Goal: Find specific page/section: Find specific page/section

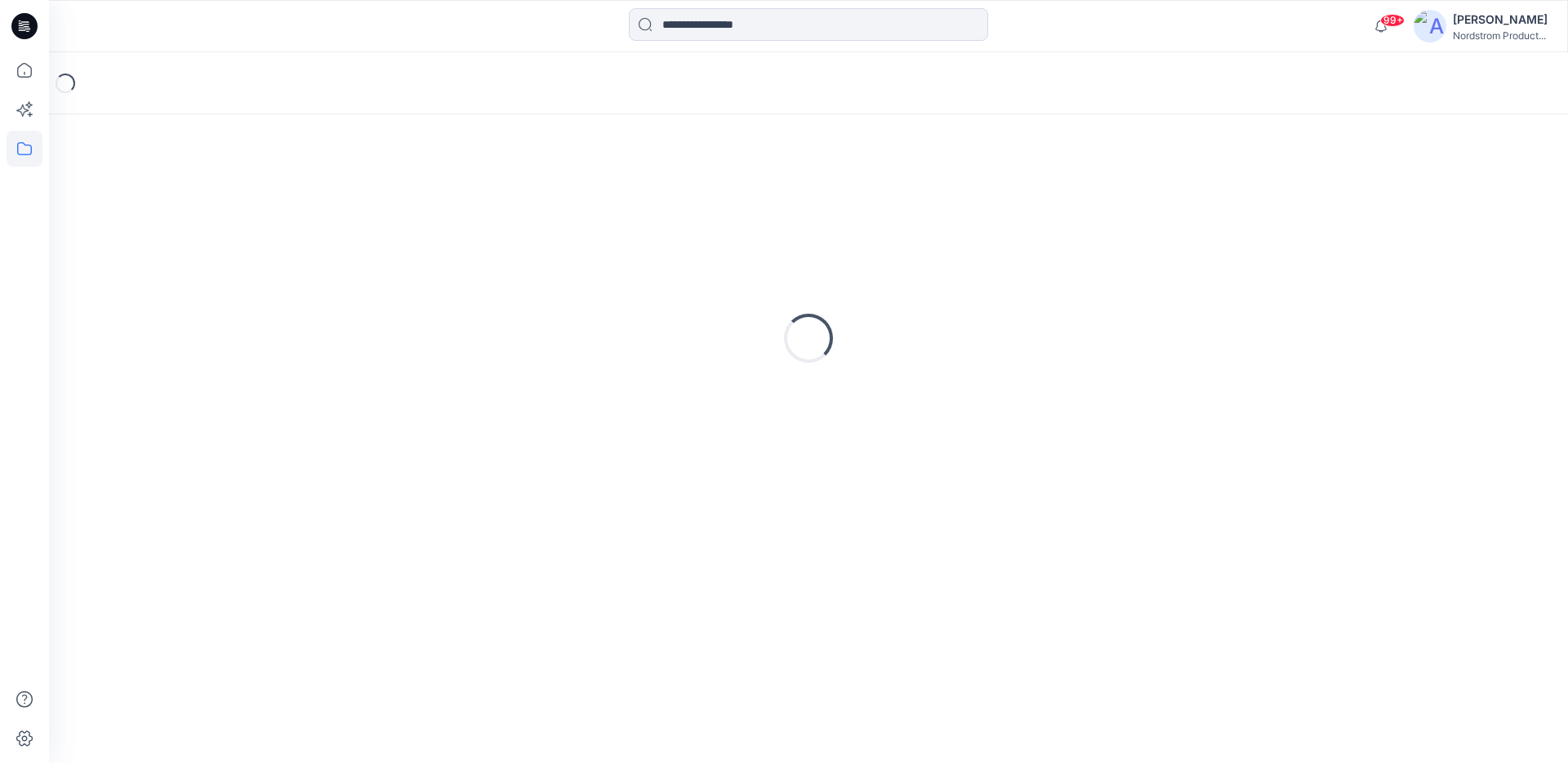
click at [1470, 23] on div "[PERSON_NAME]" at bounding box center [1500, 20] width 95 height 20
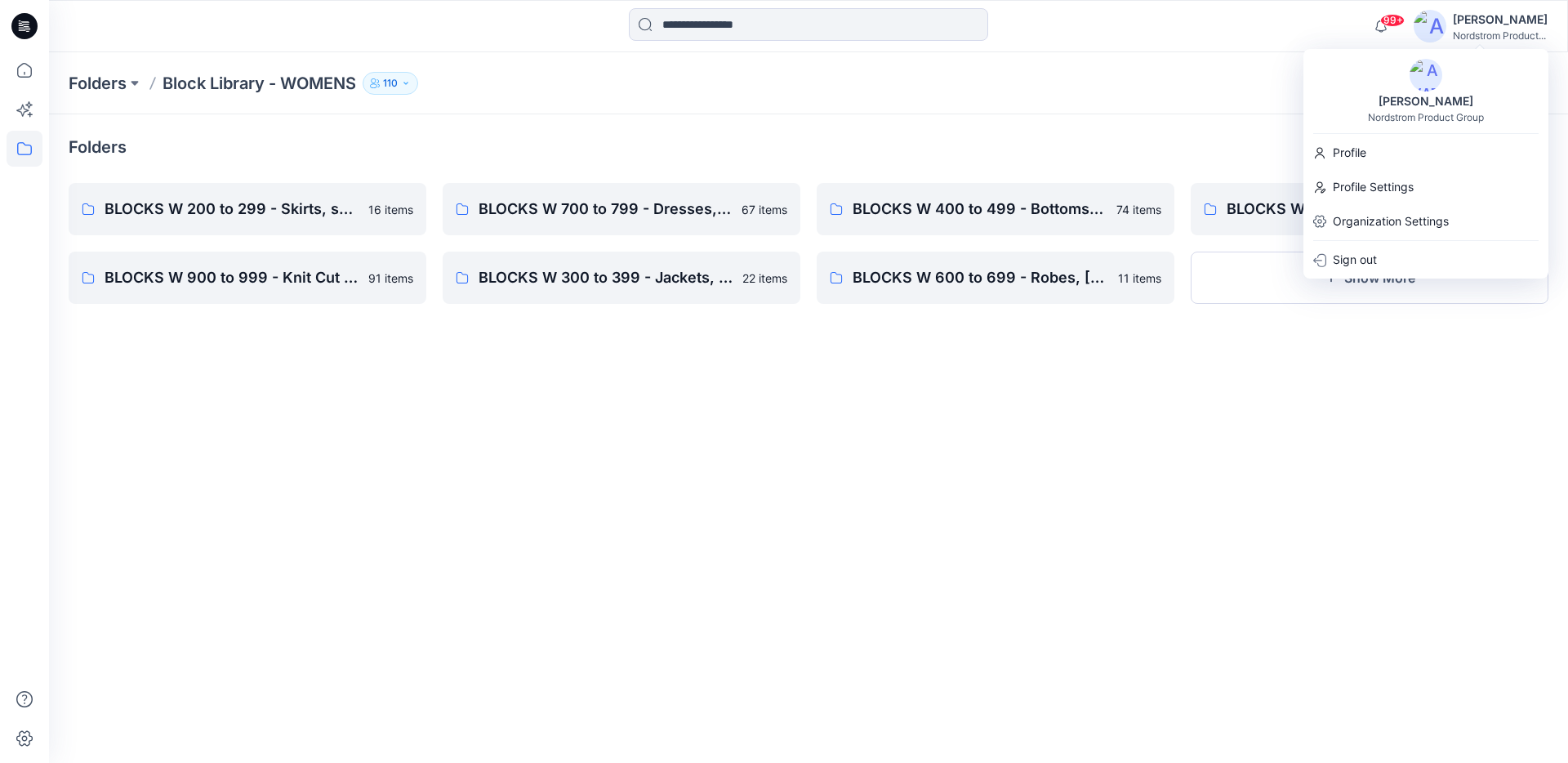
click at [506, 135] on div "Folders" at bounding box center [808, 146] width 1480 height 26
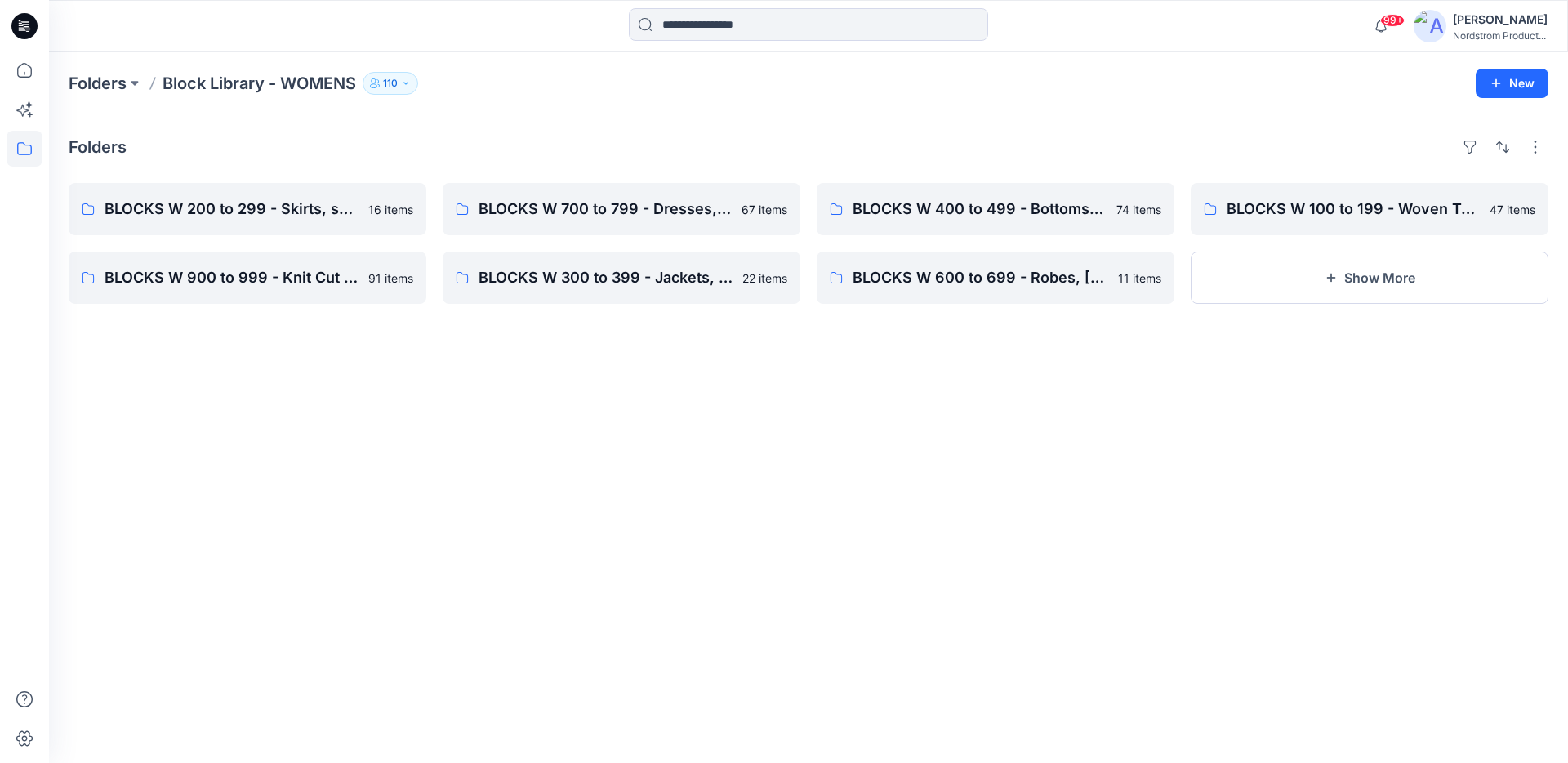
click at [1223, 140] on div "Folders" at bounding box center [808, 146] width 1480 height 26
click at [817, 25] on input at bounding box center [808, 25] width 359 height 33
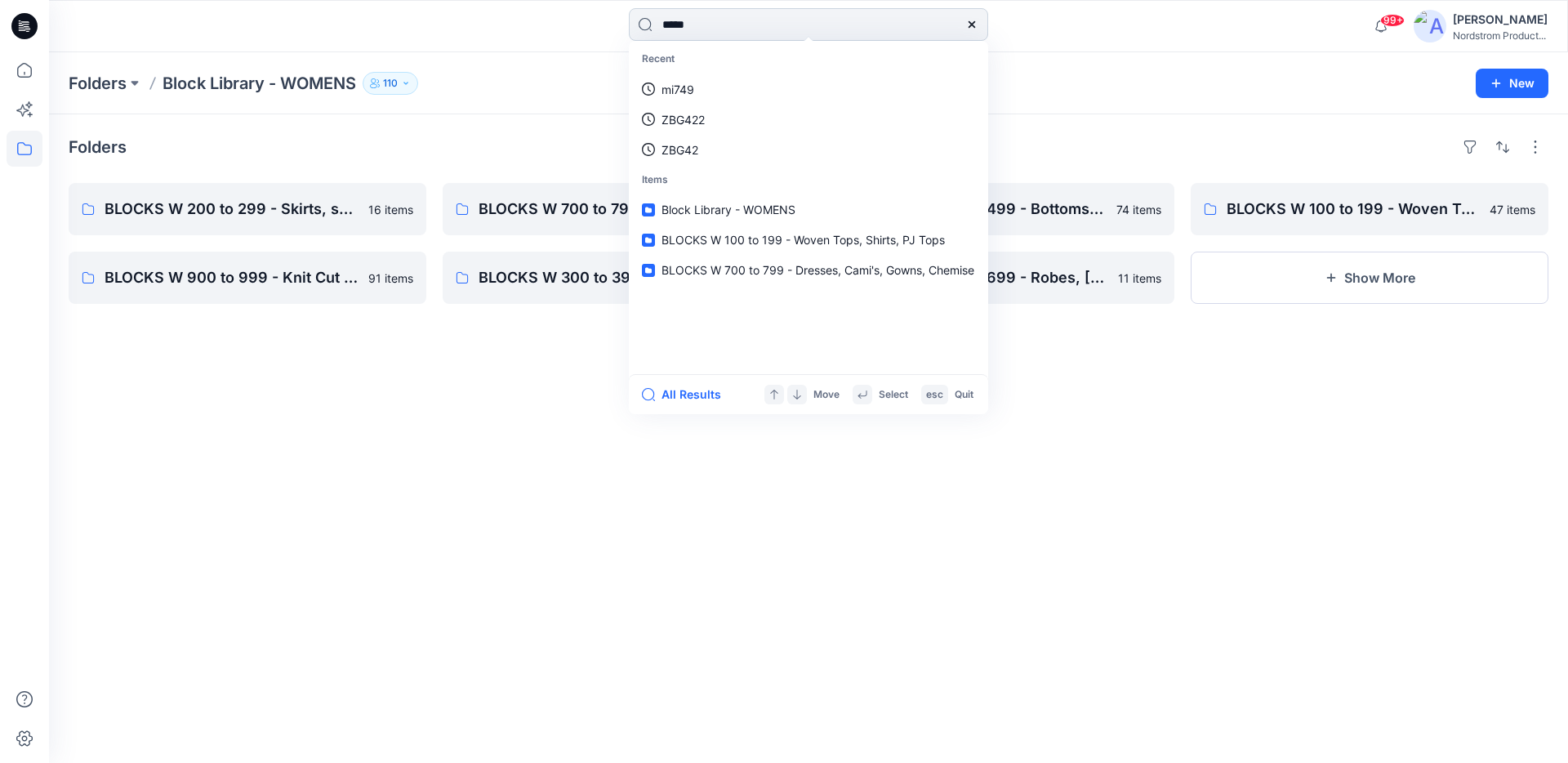
type input "*****"
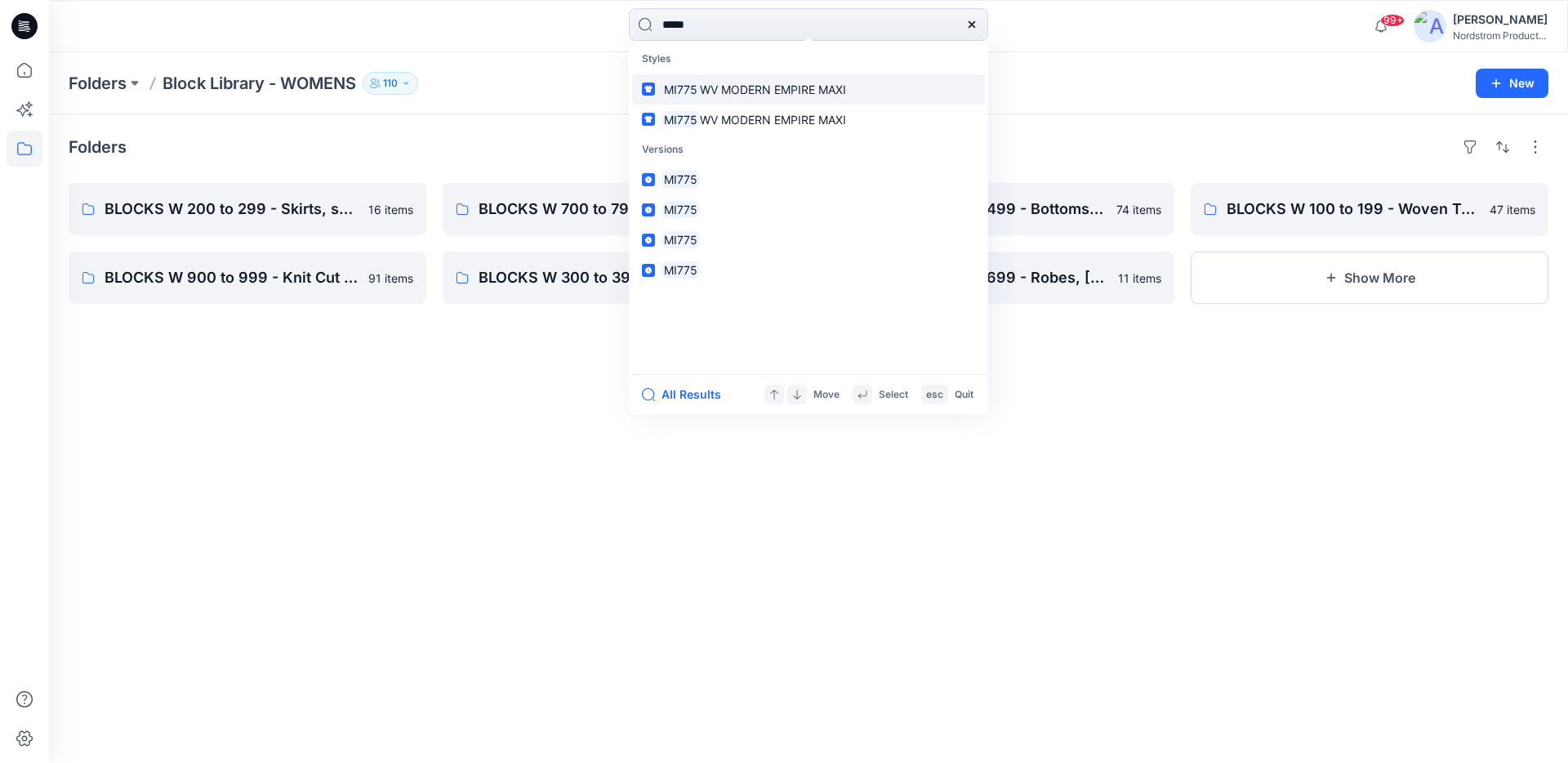
click at [795, 86] on span "WV MODERN EMPIRE MAXI" at bounding box center [773, 89] width 146 height 14
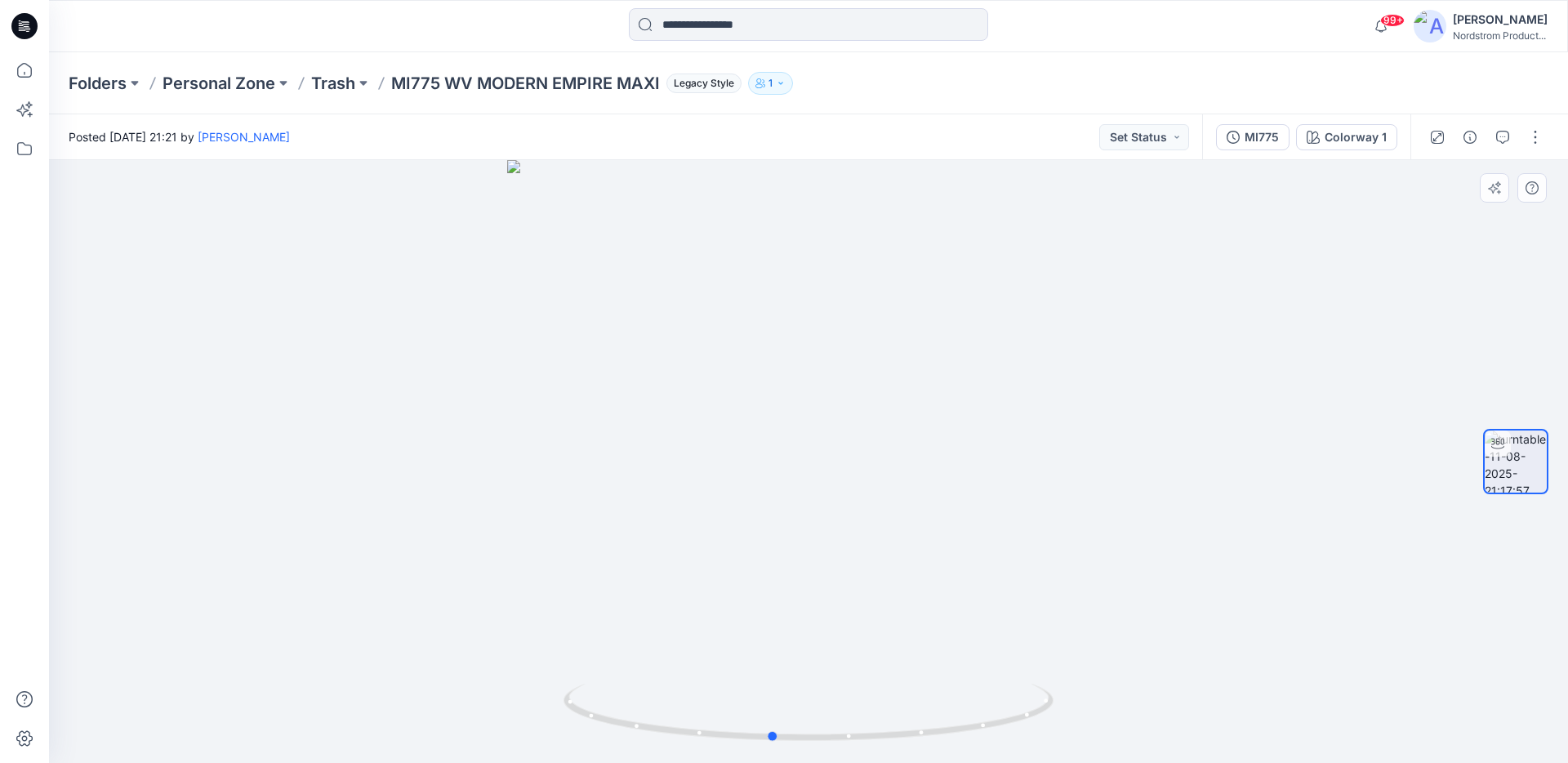
drag, startPoint x: 943, startPoint y: 550, endPoint x: 423, endPoint y: 511, distance: 521.5
click at [423, 511] on div at bounding box center [808, 461] width 1519 height 603
drag, startPoint x: 485, startPoint y: 516, endPoint x: 548, endPoint y: 535, distance: 65.8
click at [548, 535] on div at bounding box center [808, 461] width 1519 height 603
